Goal: Task Accomplishment & Management: Complete application form

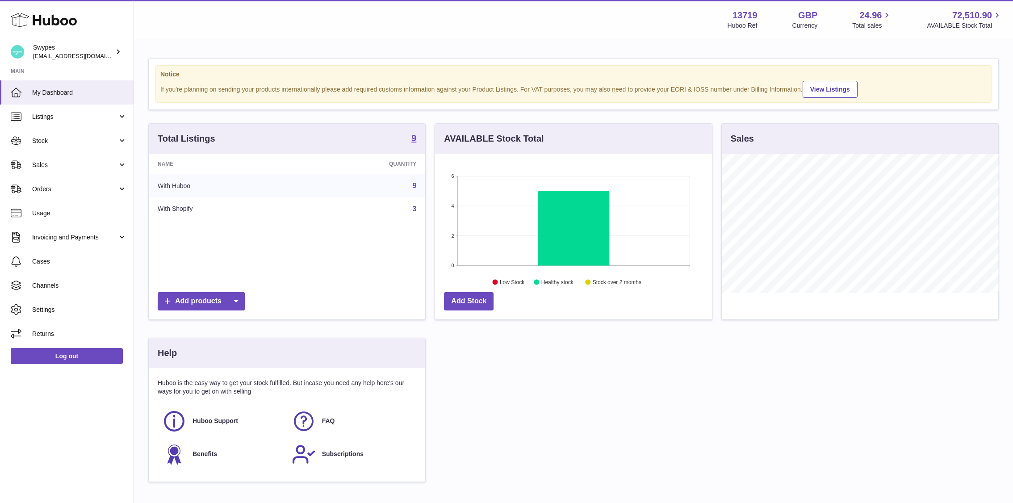
scroll to position [139, 277]
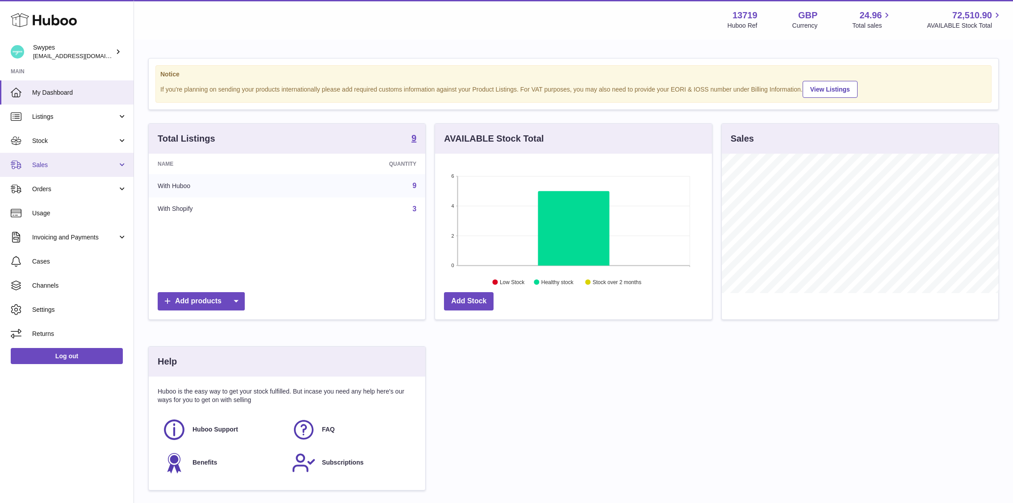
click at [99, 171] on link "Sales" at bounding box center [67, 165] width 134 height 24
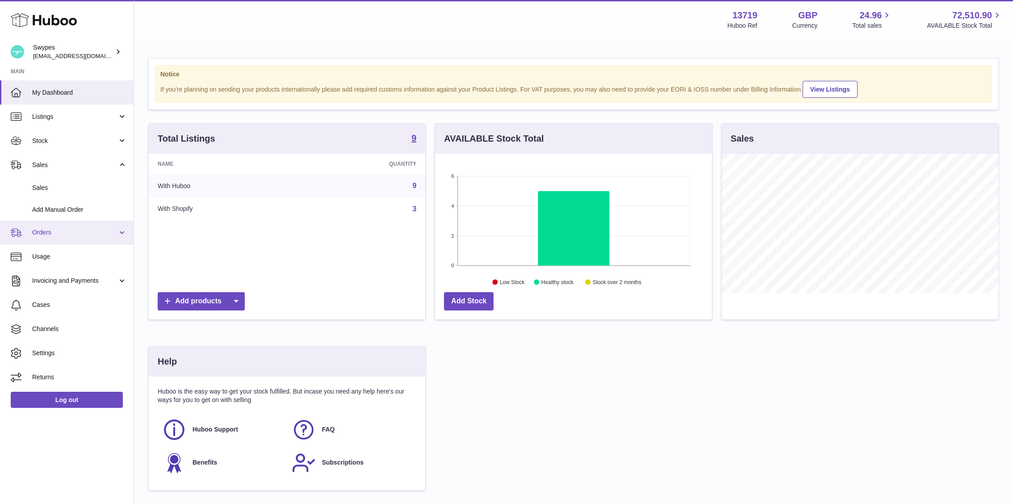
click at [80, 230] on span "Orders" at bounding box center [74, 232] width 85 height 8
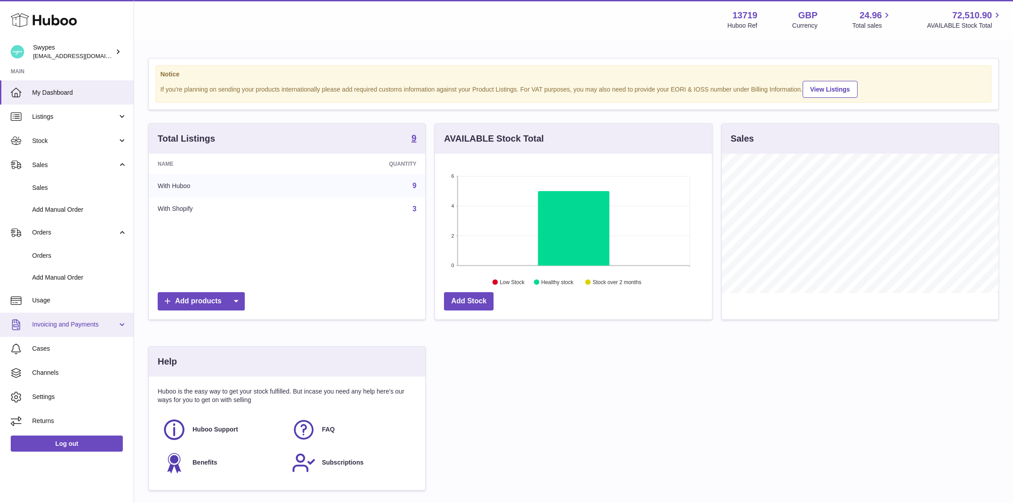
click at [93, 327] on span "Invoicing and Payments" at bounding box center [74, 324] width 85 height 8
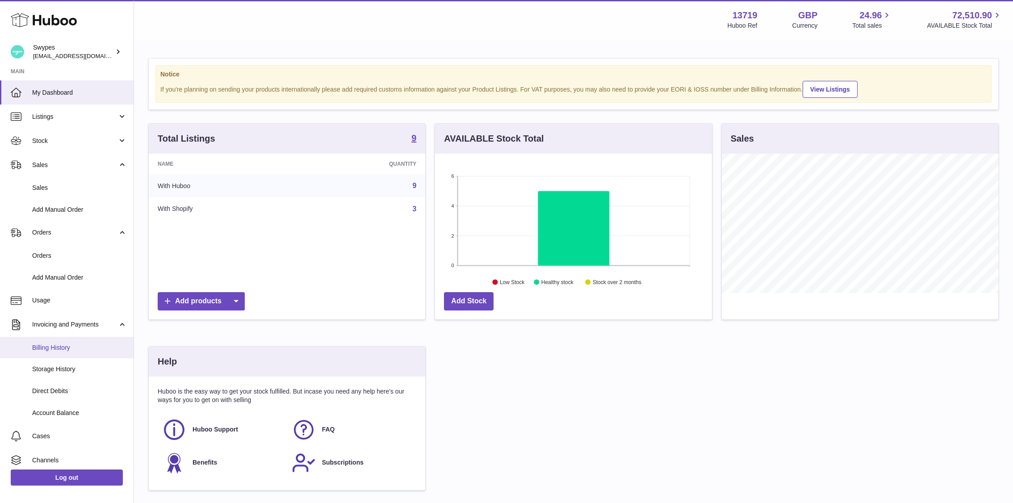
click at [89, 354] on link "Billing History" at bounding box center [67, 348] width 134 height 22
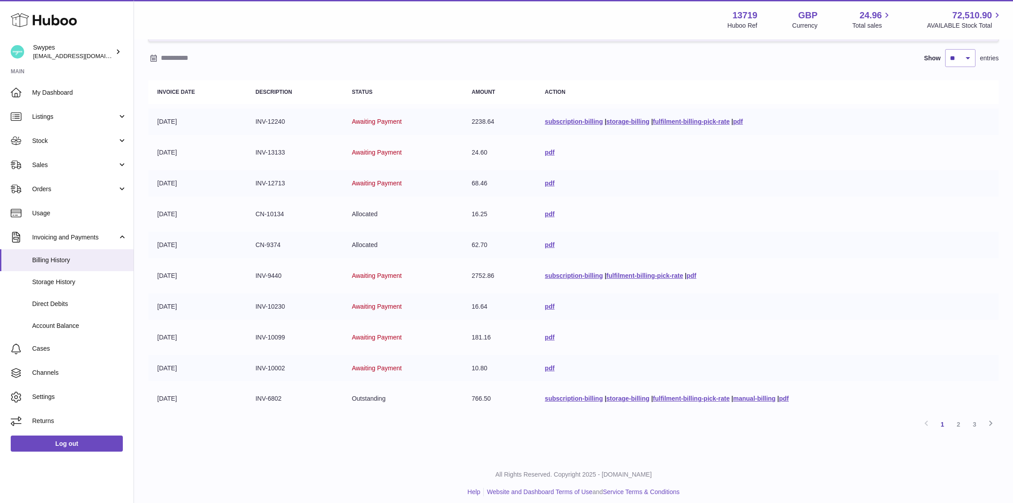
scroll to position [76, 0]
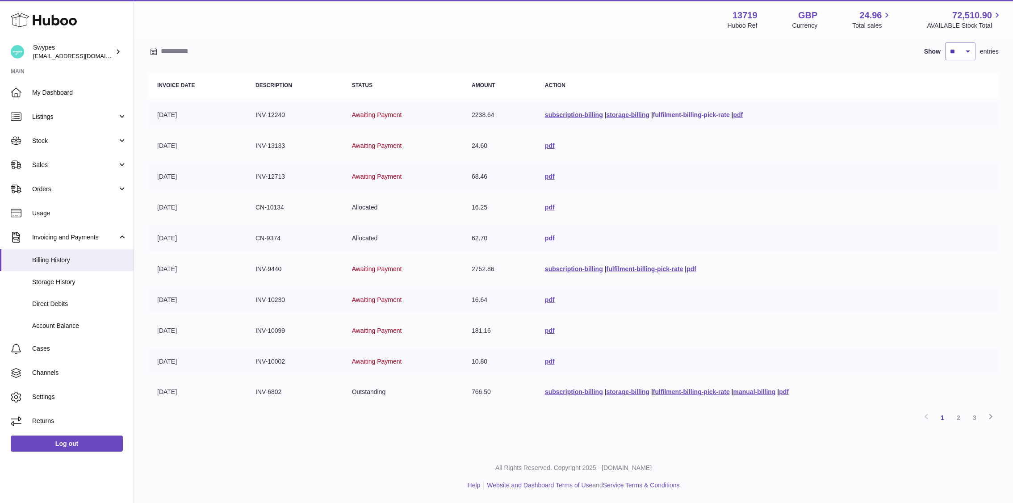
click at [677, 114] on link "fulfilment-billing-pick-rate" at bounding box center [691, 114] width 77 height 7
click at [618, 113] on link "storage-billing" at bounding box center [628, 114] width 43 height 7
click at [688, 270] on link "pdf" at bounding box center [692, 268] width 10 height 7
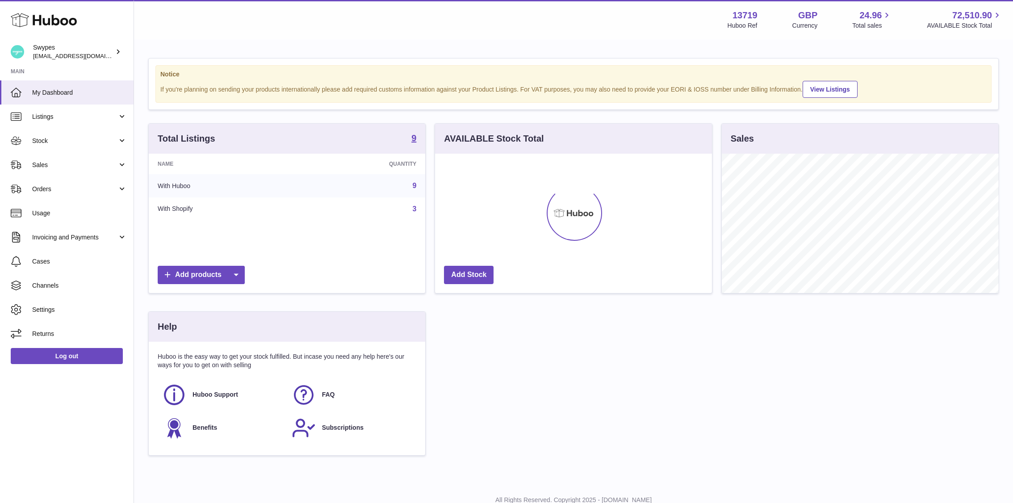
scroll to position [139, 277]
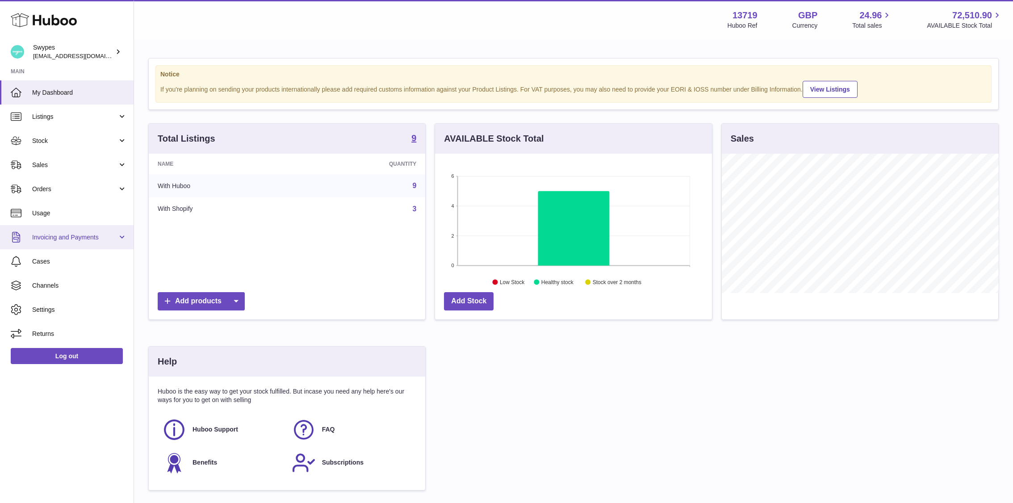
click at [73, 236] on span "Invoicing and Payments" at bounding box center [74, 237] width 85 height 8
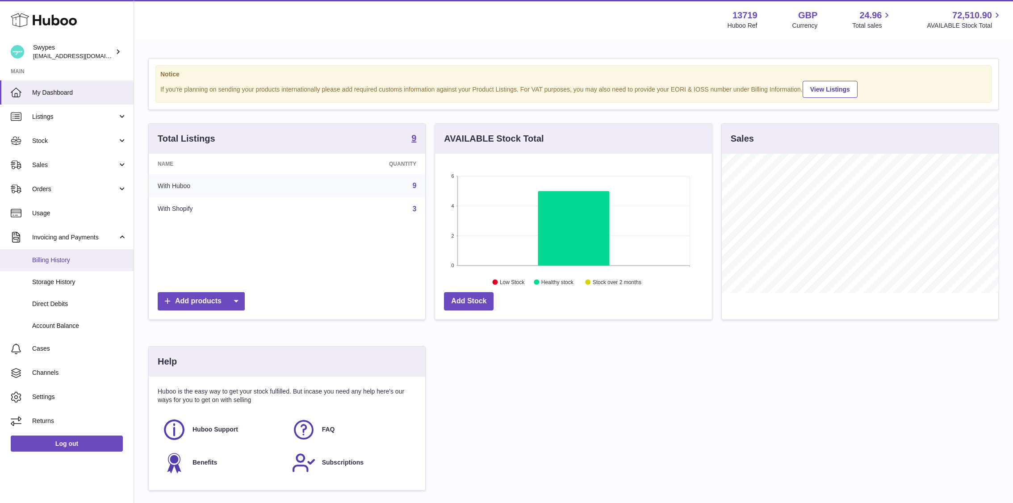
click at [71, 256] on span "Billing History" at bounding box center [79, 260] width 95 height 8
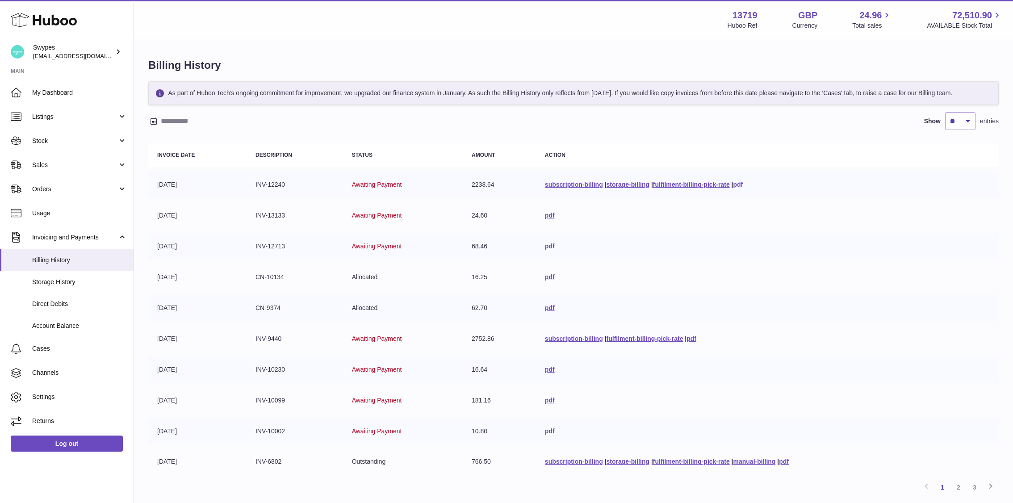
click at [741, 188] on link "pdf" at bounding box center [738, 184] width 10 height 7
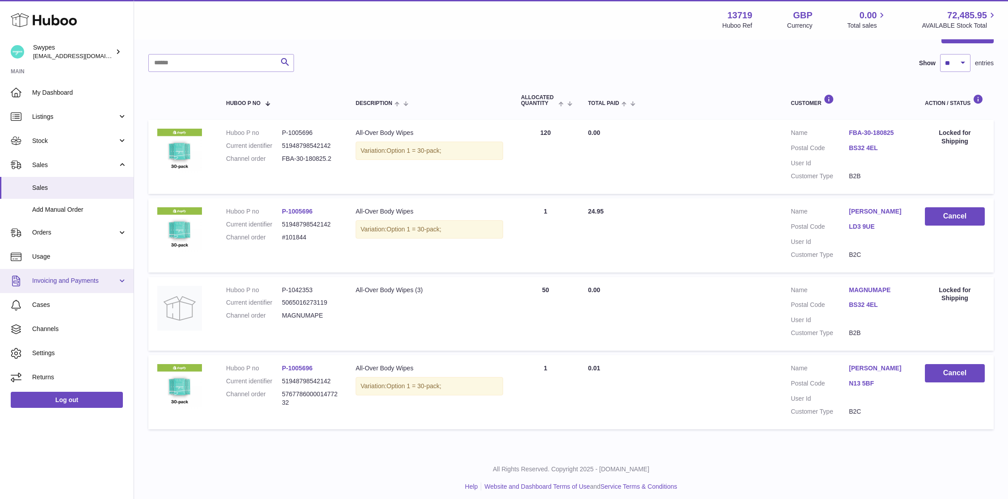
click at [91, 280] on span "Invoicing and Payments" at bounding box center [74, 280] width 85 height 8
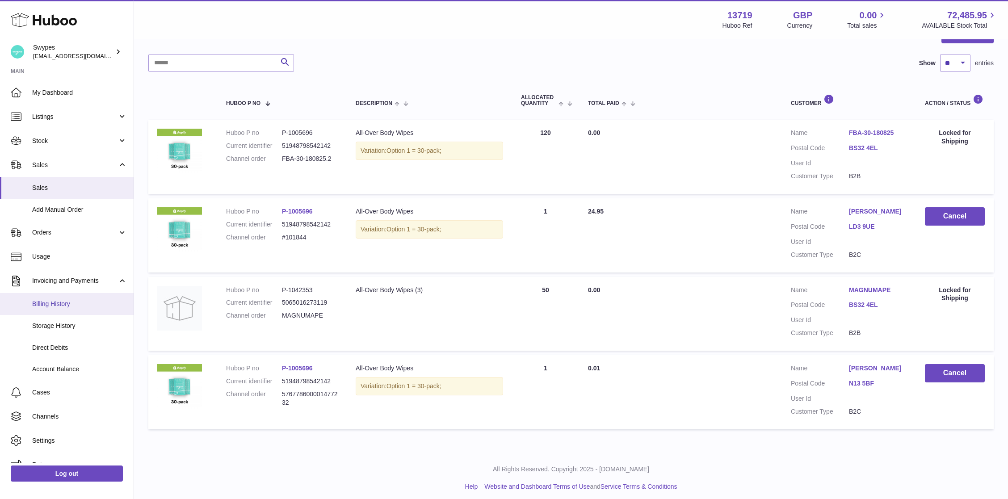
click at [75, 301] on span "Billing History" at bounding box center [79, 304] width 95 height 8
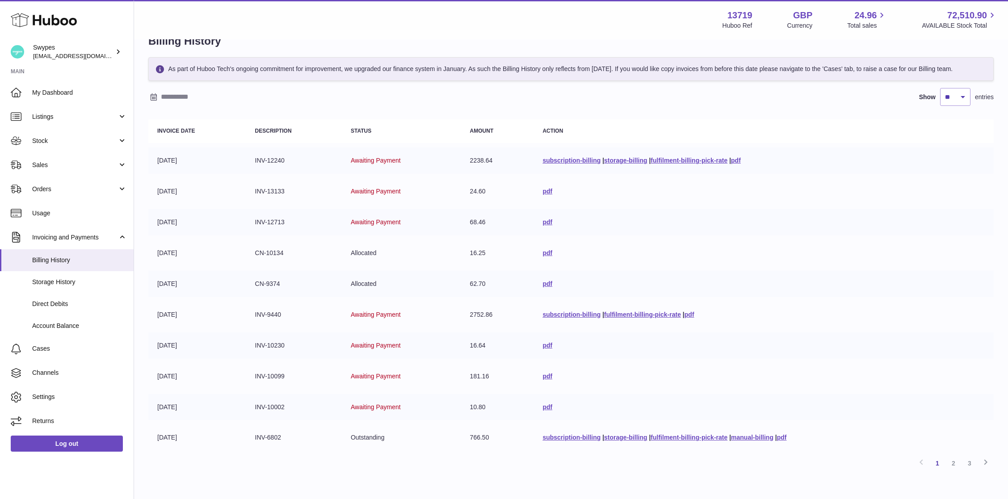
scroll to position [25, 0]
click at [623, 318] on link "fulfilment-billing-pick-rate" at bounding box center [642, 313] width 77 height 7
click at [739, 163] on link "pdf" at bounding box center [736, 159] width 10 height 7
click at [684, 318] on link "pdf" at bounding box center [689, 313] width 10 height 7
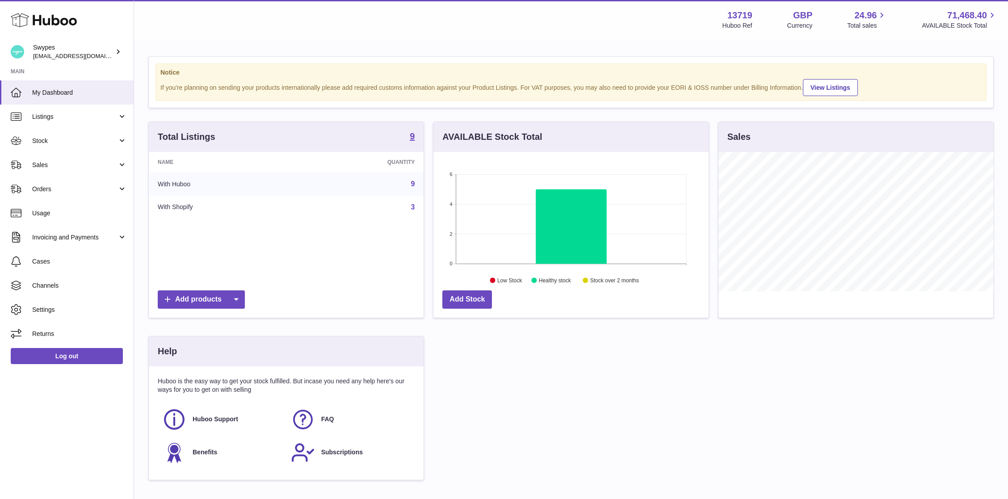
scroll to position [139, 275]
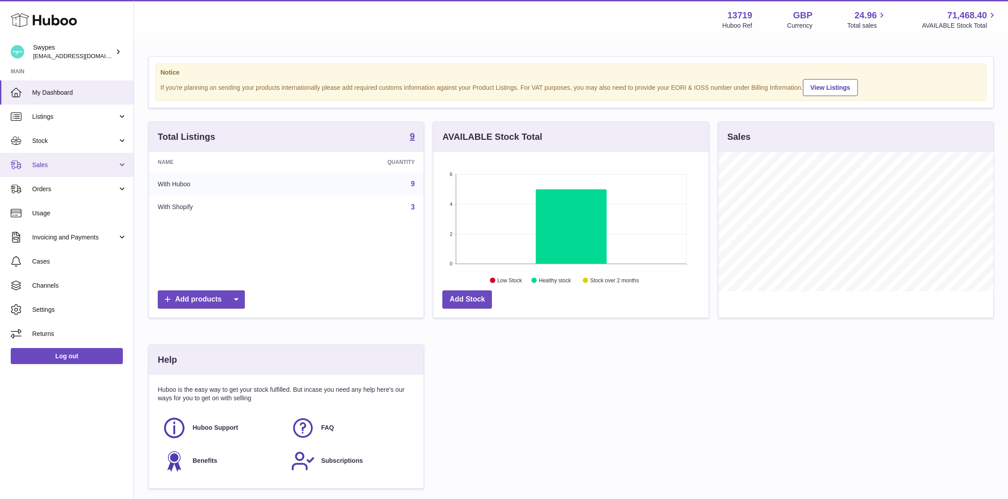
click at [110, 159] on link "Sales" at bounding box center [67, 165] width 134 height 24
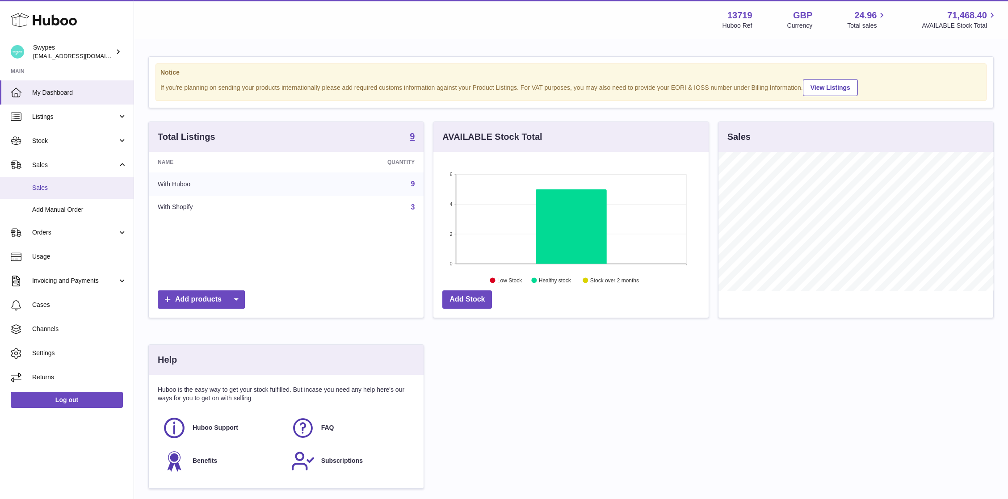
click at [104, 193] on link "Sales" at bounding box center [67, 188] width 134 height 22
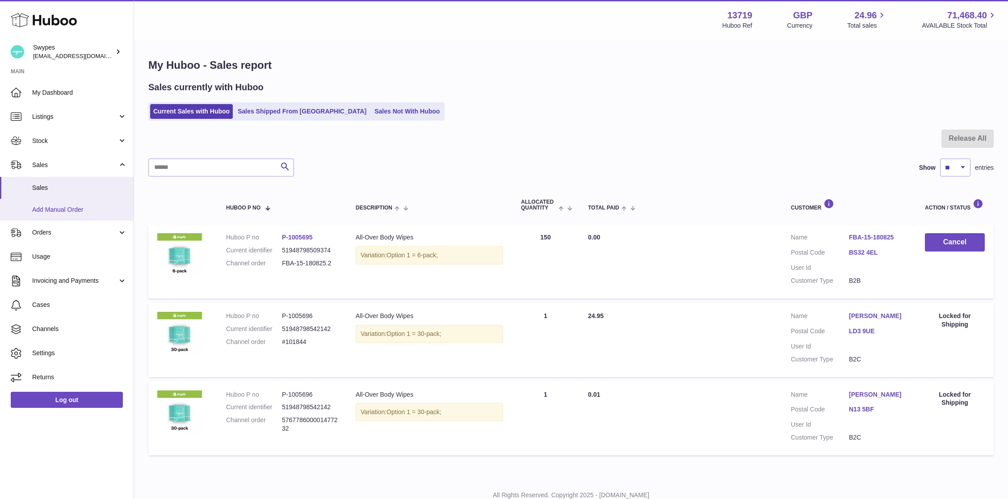
click at [75, 205] on link "Add Manual Order" at bounding box center [67, 210] width 134 height 22
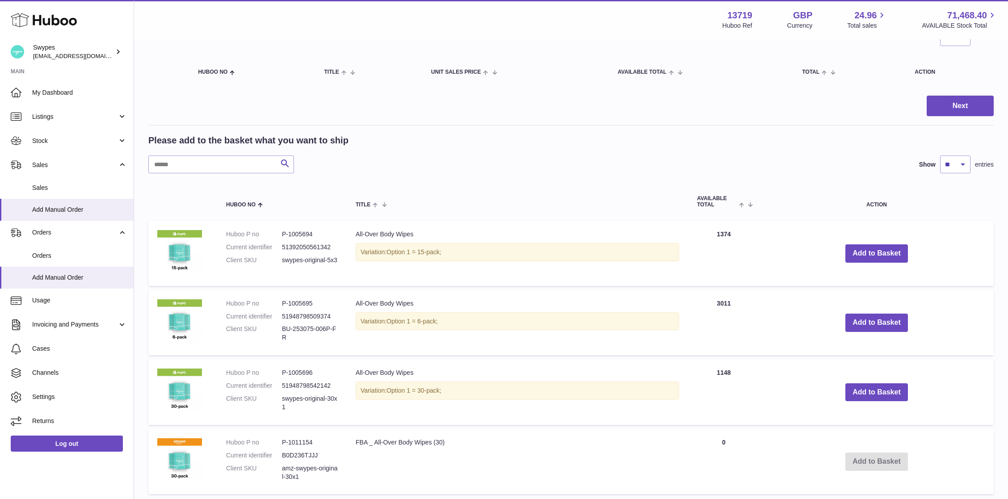
scroll to position [138, 0]
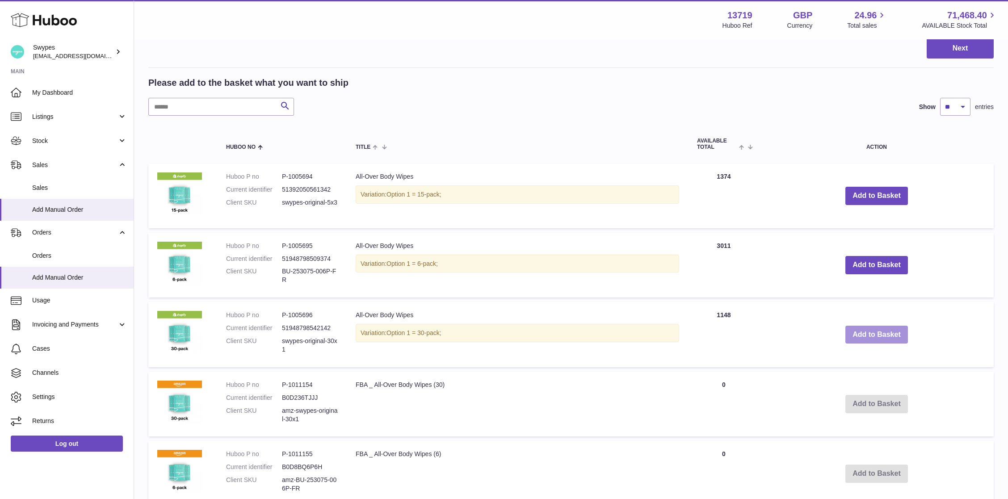
click at [901, 333] on button "Add to Basket" at bounding box center [876, 335] width 63 height 18
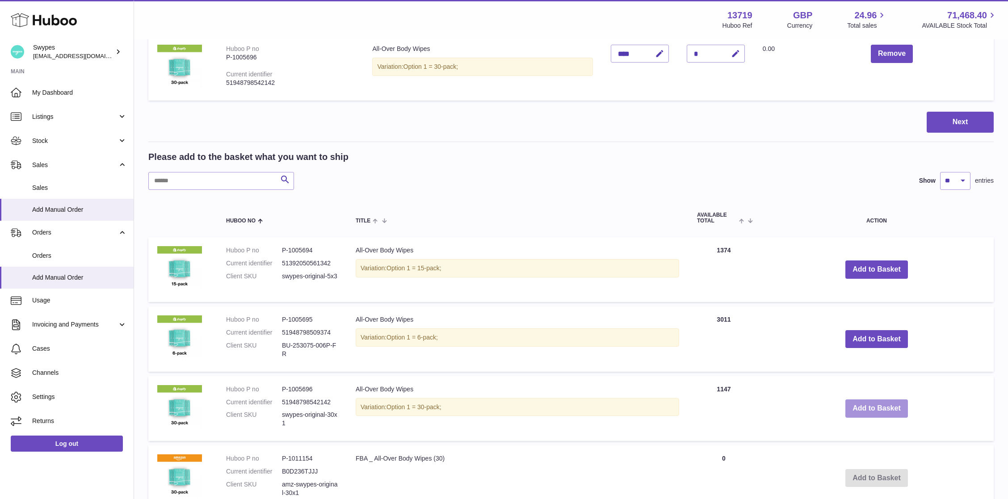
click at [877, 407] on button "Add to Basket" at bounding box center [876, 408] width 63 height 18
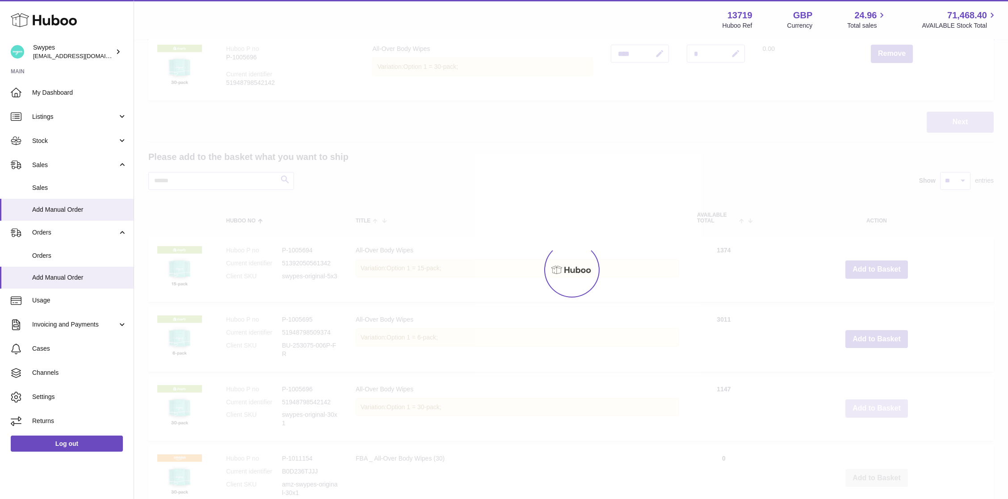
type input "*"
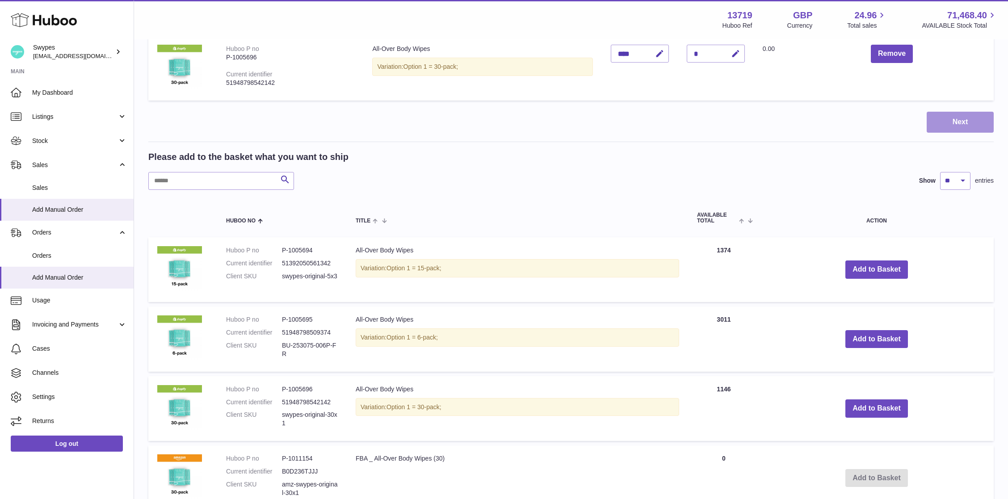
click at [953, 127] on button "Next" at bounding box center [959, 122] width 67 height 21
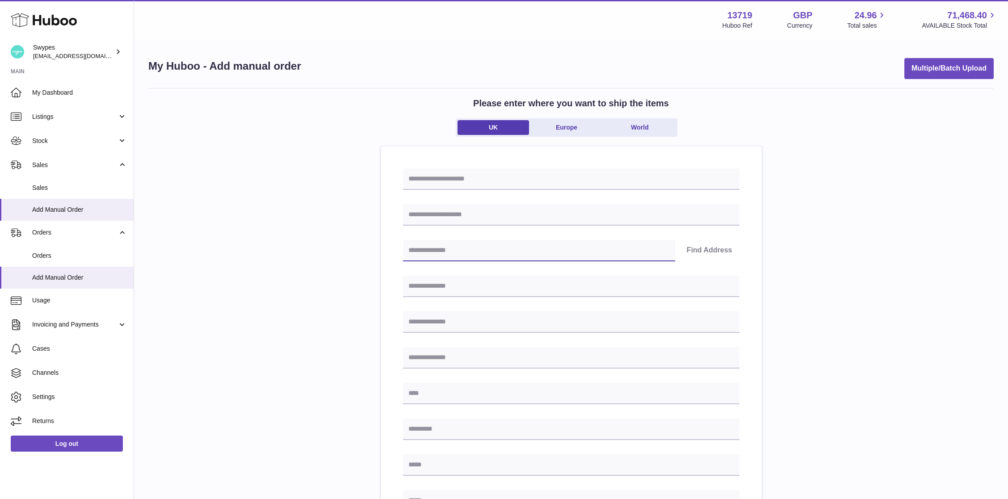
click at [490, 251] on input "text" at bounding box center [539, 250] width 272 height 21
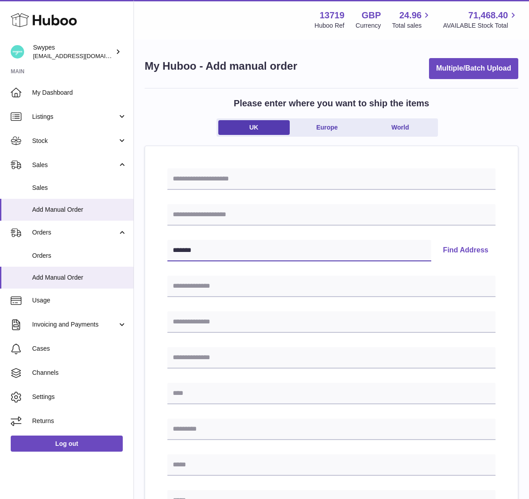
type input "*******"
click at [433, 248] on div "******* Find Address" at bounding box center [331, 250] width 328 height 21
click at [453, 248] on button "Find Address" at bounding box center [466, 250] width 60 height 21
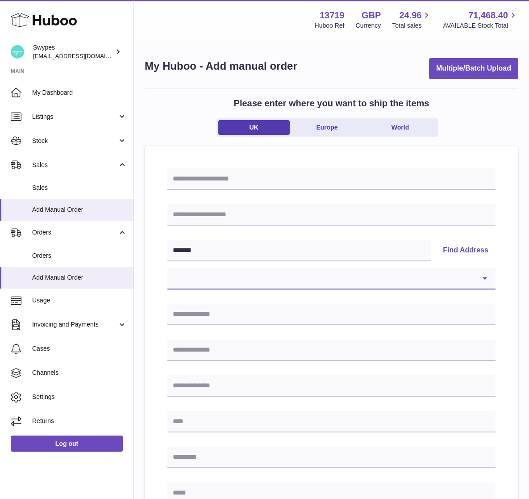
click at [218, 286] on select "**********" at bounding box center [331, 278] width 328 height 21
select select "*"
type input "**********"
type input "******"
type input "*******"
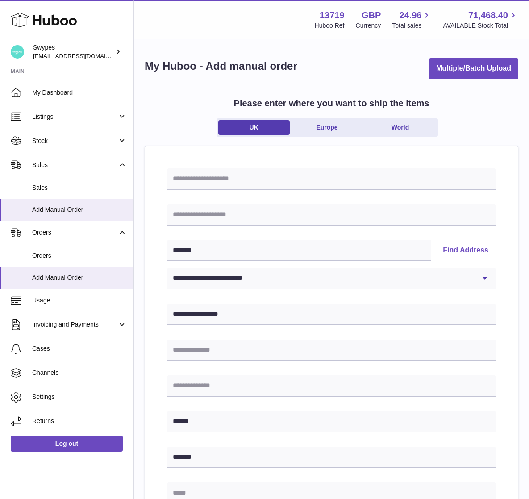
click at [230, 232] on div "**********" at bounding box center [331, 425] width 328 height 515
click at [211, 217] on input "text" at bounding box center [331, 214] width 328 height 21
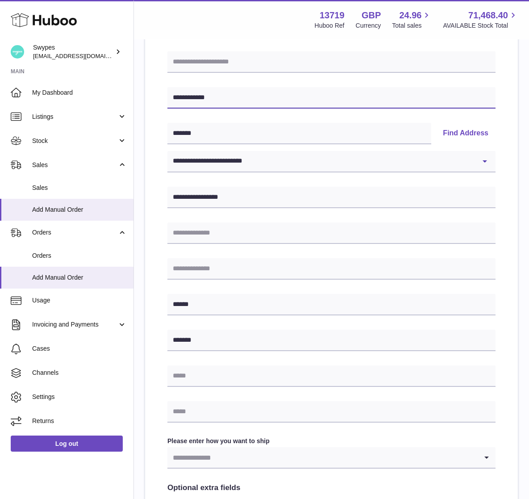
scroll to position [309, 0]
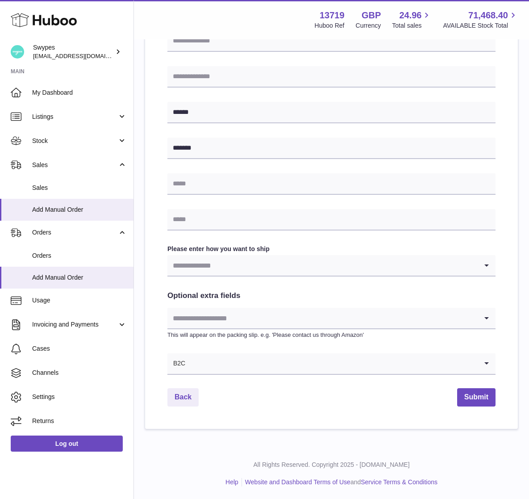
type input "**********"
click at [239, 266] on input "Search for option" at bounding box center [322, 265] width 310 height 21
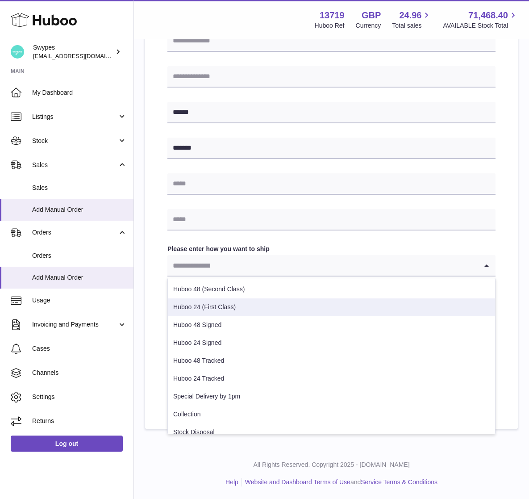
click at [236, 309] on li "Huboo 24 (First Class)" at bounding box center [331, 307] width 327 height 18
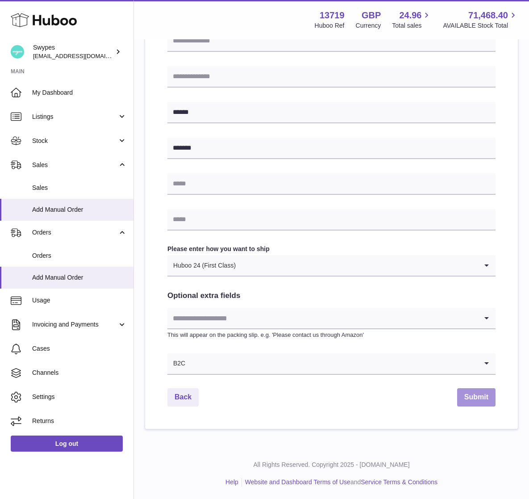
click at [478, 402] on button "Submit" at bounding box center [476, 397] width 38 height 18
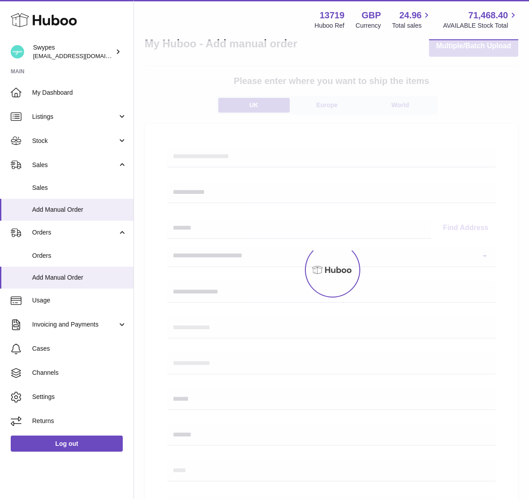
scroll to position [0, 0]
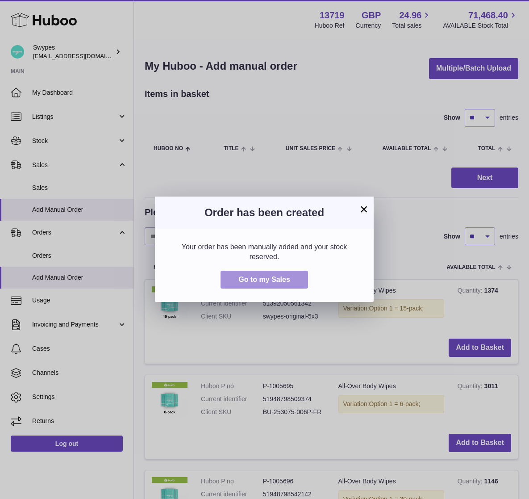
click at [277, 278] on span "Go to my Sales" at bounding box center [265, 280] width 52 height 8
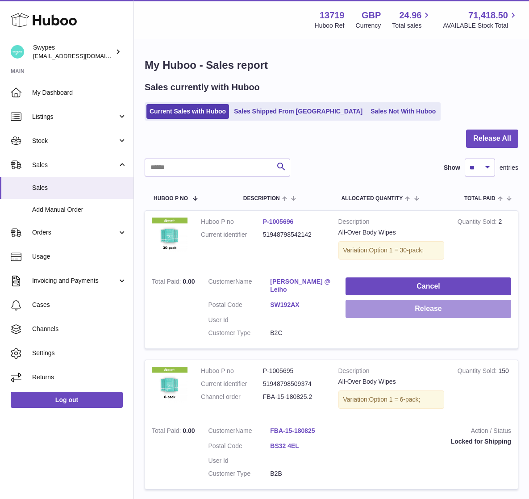
click at [468, 311] on button "Release" at bounding box center [429, 309] width 166 height 18
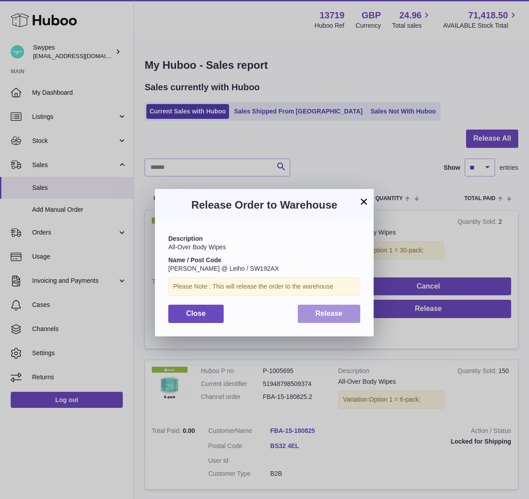
click at [301, 308] on button "Release" at bounding box center [329, 314] width 63 height 18
